Goal: Navigation & Orientation: Understand site structure

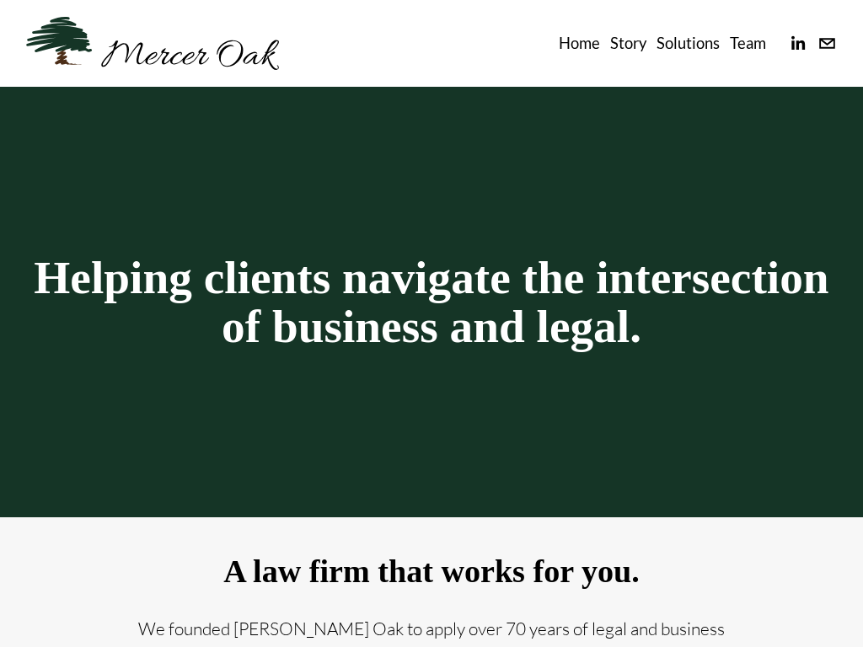
scroll to position [830, 0]
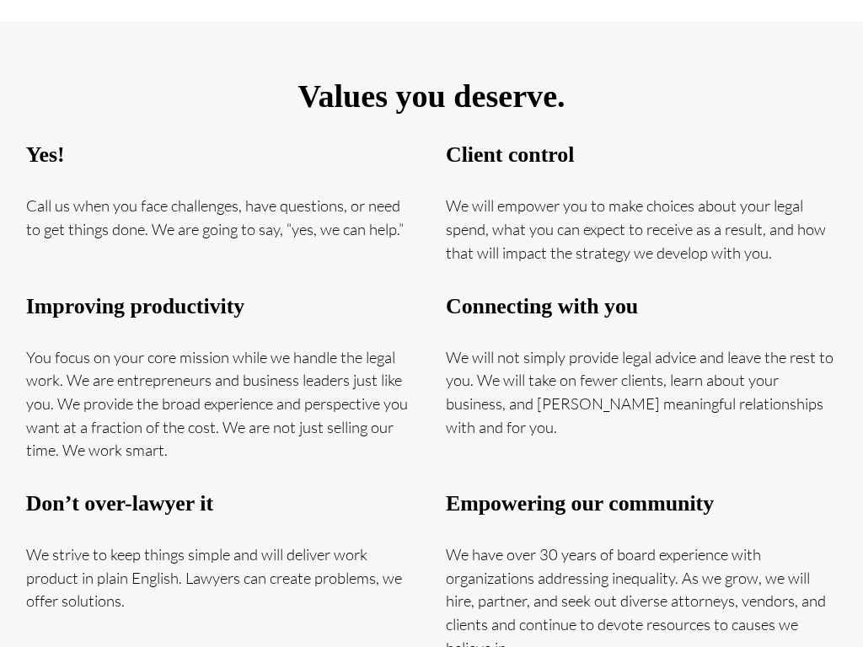
scroll to position [832, 0]
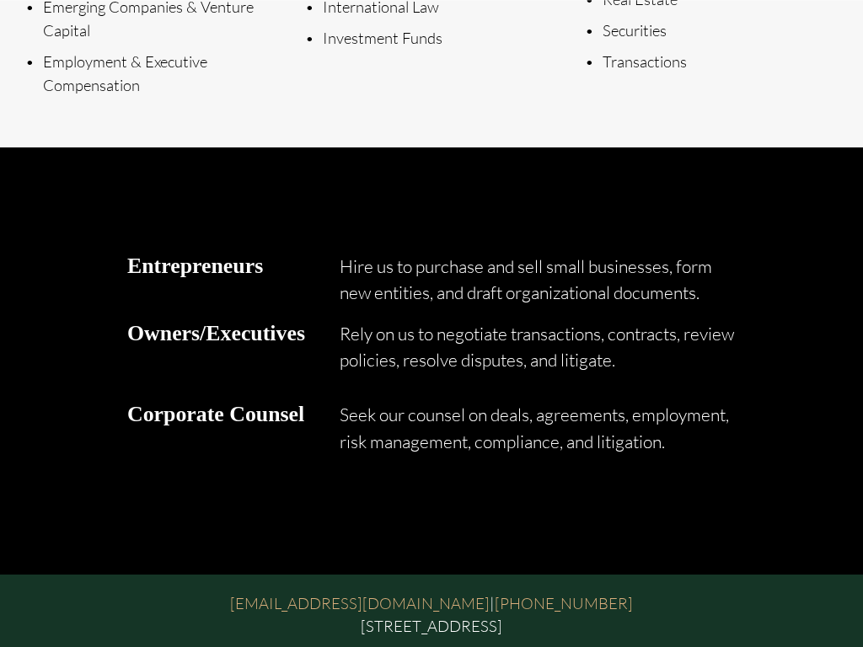
scroll to position [1151, 0]
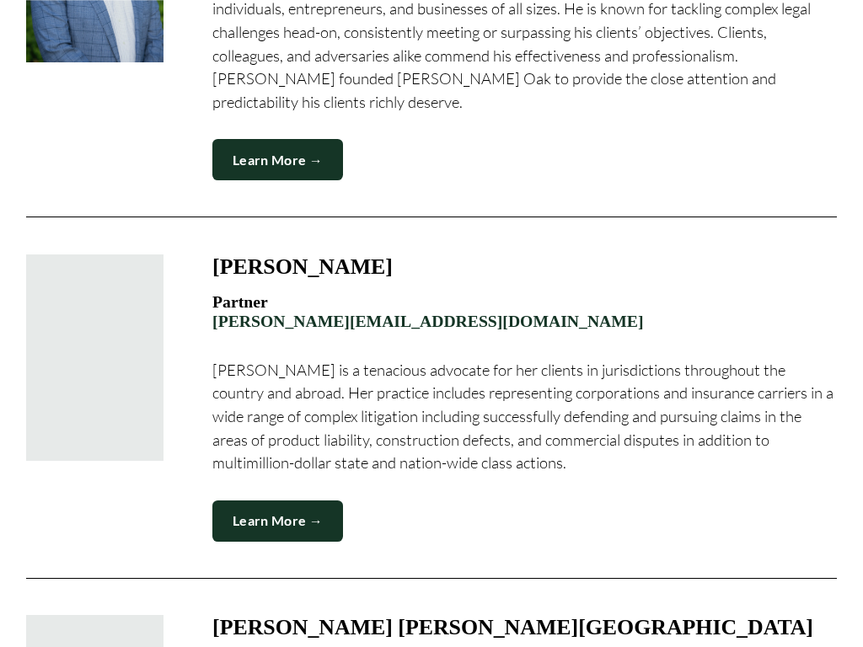
scroll to position [1616, 0]
